Goal: Task Accomplishment & Management: Manage account settings

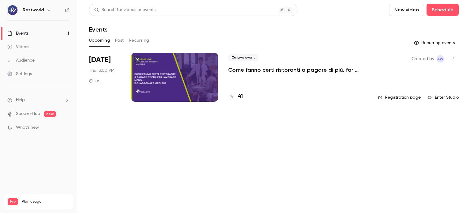
click at [266, 69] on p "Come fanno certi ristoranti a pagare di più, far lavorare meno… e guadagnare me…" at bounding box center [298, 69] width 140 height 7
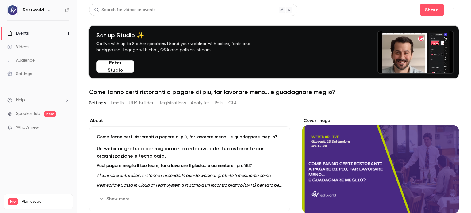
click at [168, 106] on button "Registrations" at bounding box center [171, 103] width 27 height 10
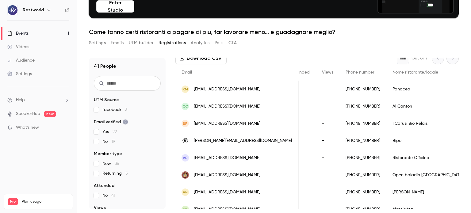
scroll to position [26, 0]
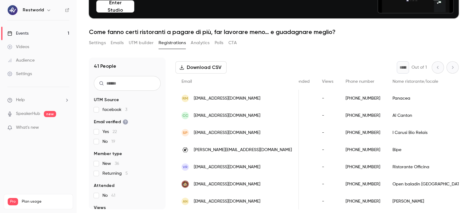
click at [100, 46] on button "Settings" at bounding box center [97, 43] width 17 height 10
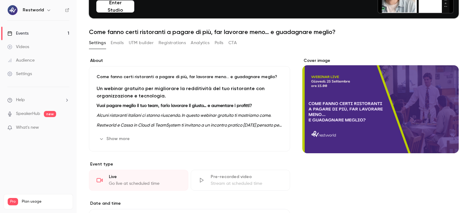
click at [170, 46] on button "Registrations" at bounding box center [171, 43] width 27 height 10
